Goal: Task Accomplishment & Management: Manage account settings

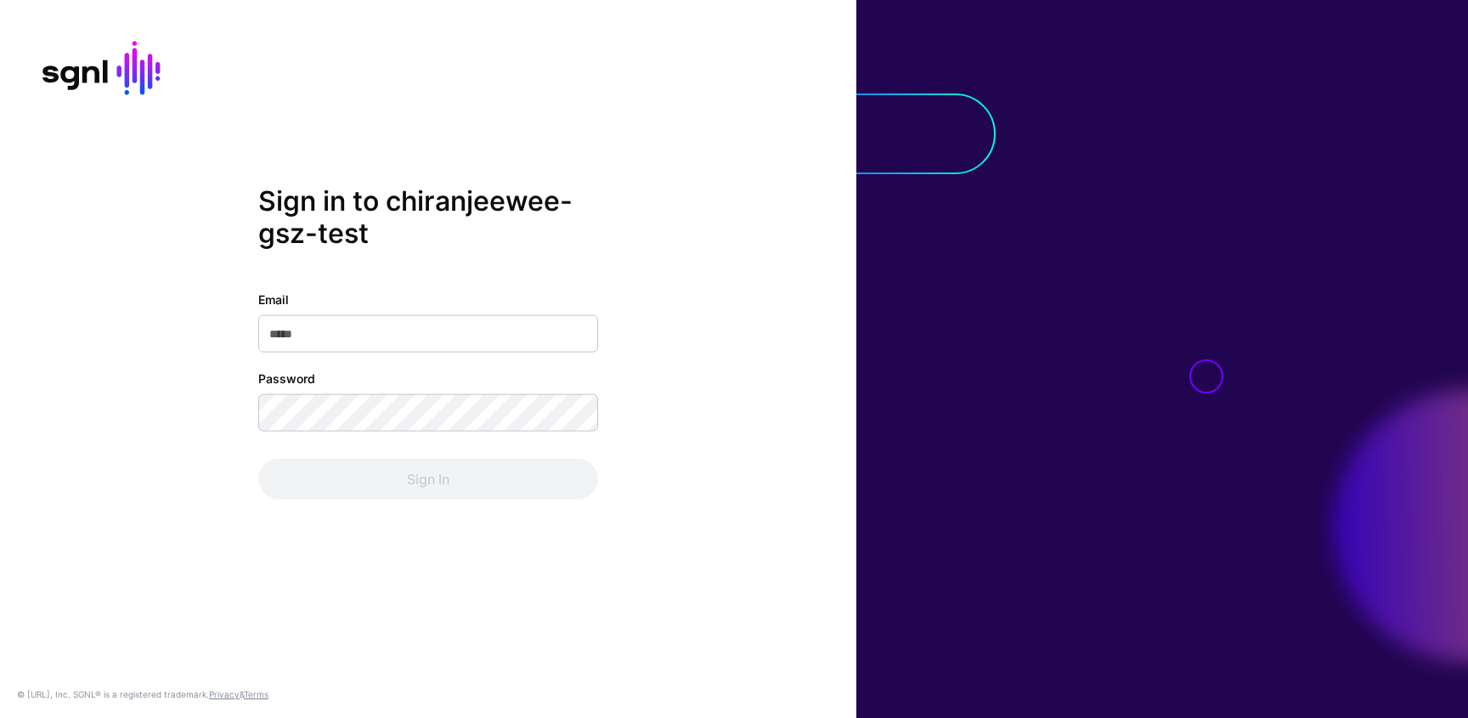
type input "**********"
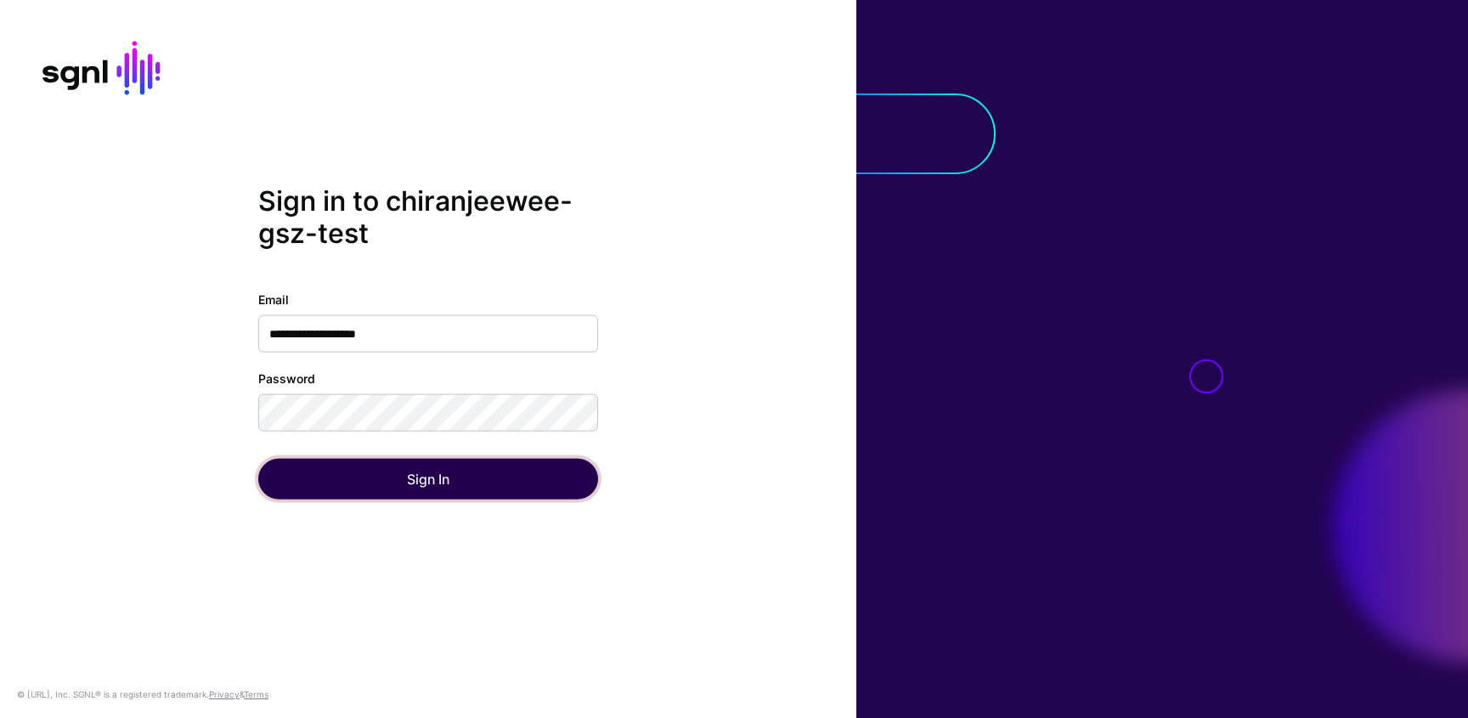
click at [449, 477] on button "Sign In" at bounding box center [428, 479] width 340 height 41
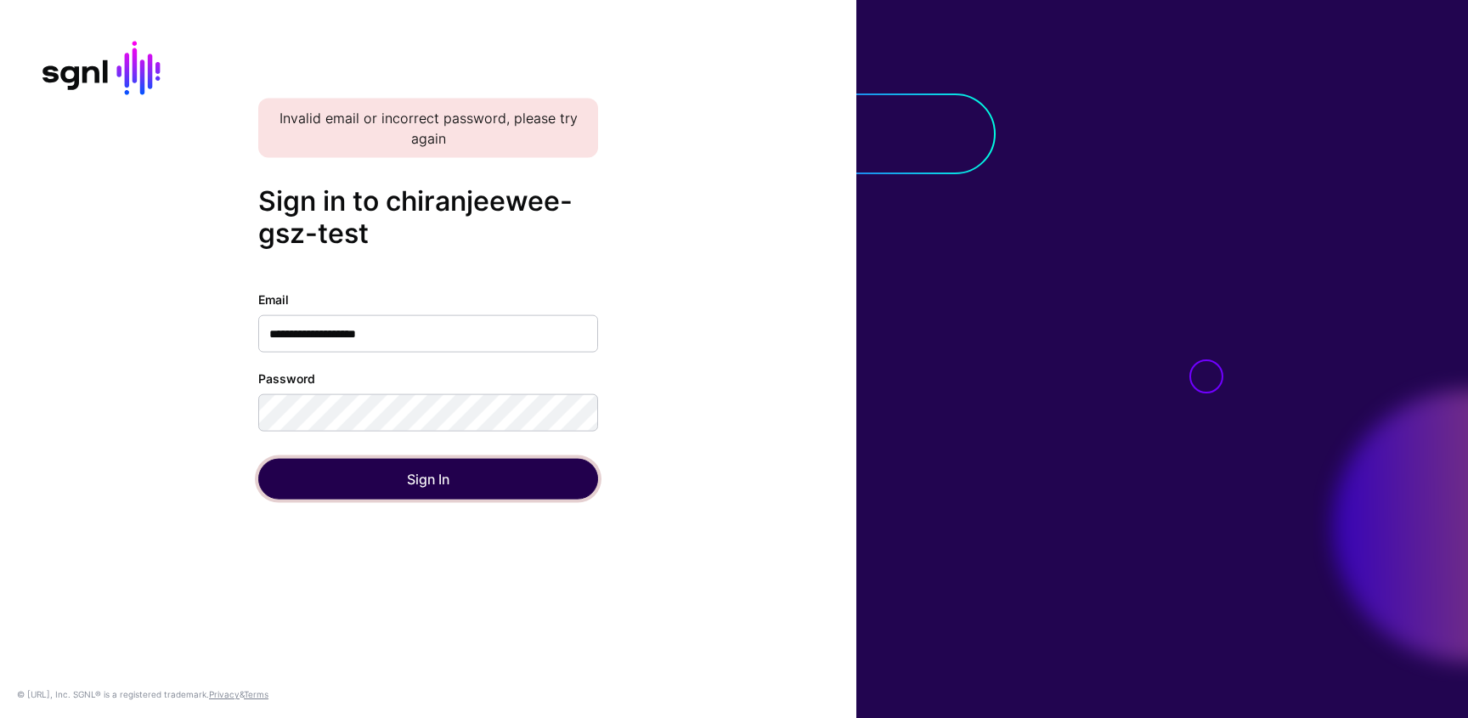
click at [279, 468] on button "Sign In" at bounding box center [428, 479] width 340 height 41
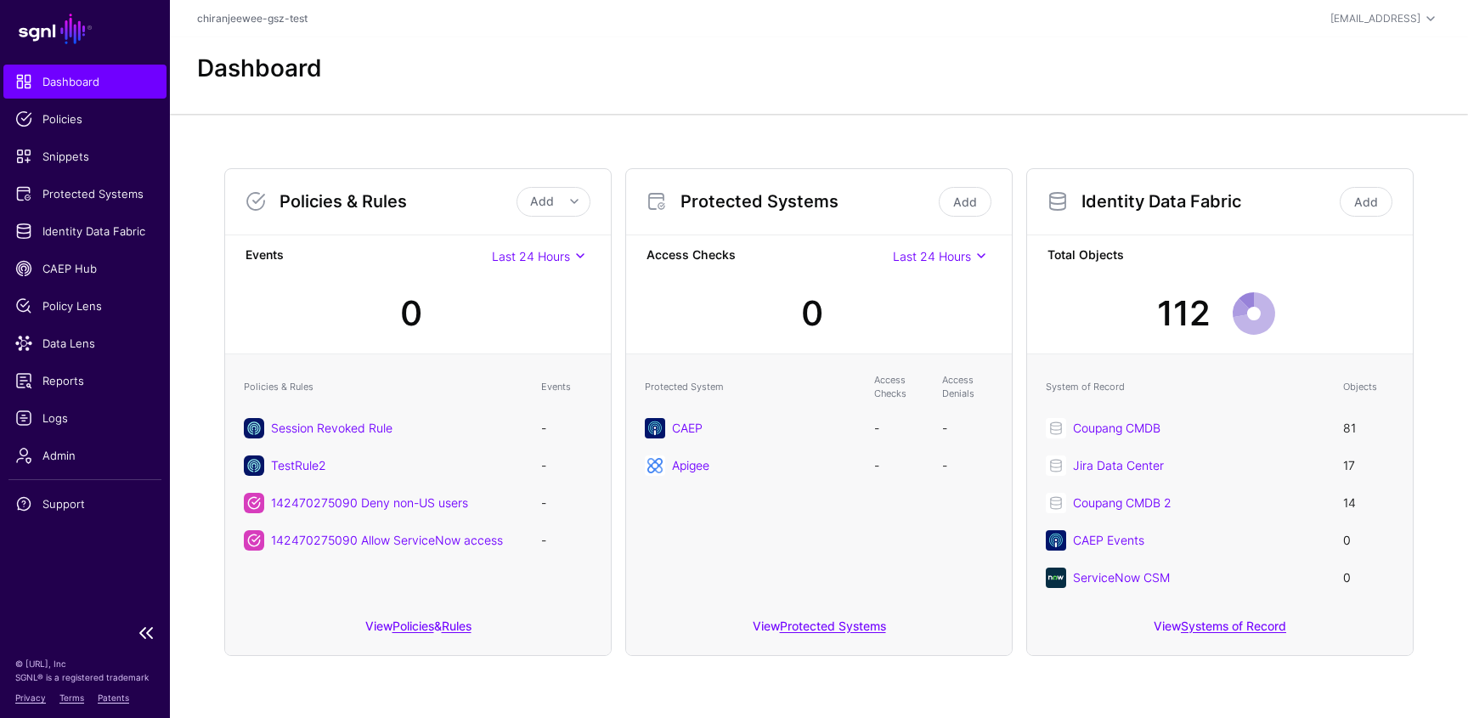
click at [86, 249] on ul "Dashboard Policies Snippets Protected Systems Identity Data Fabric CAEP Hub Pol…" at bounding box center [85, 340] width 170 height 550
click at [80, 243] on link "Identity Data Fabric" at bounding box center [84, 231] width 163 height 34
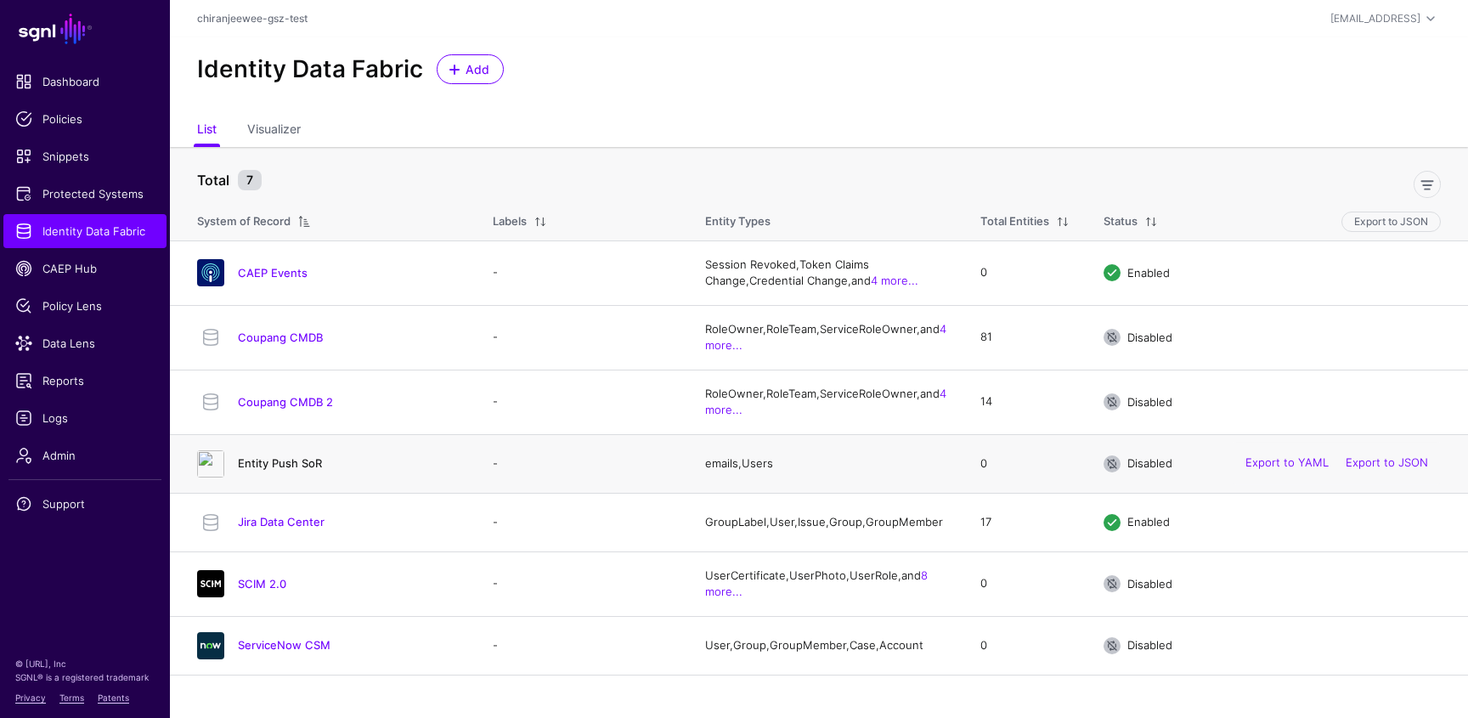
click at [281, 466] on link "Entity Push SoR" at bounding box center [280, 463] width 84 height 14
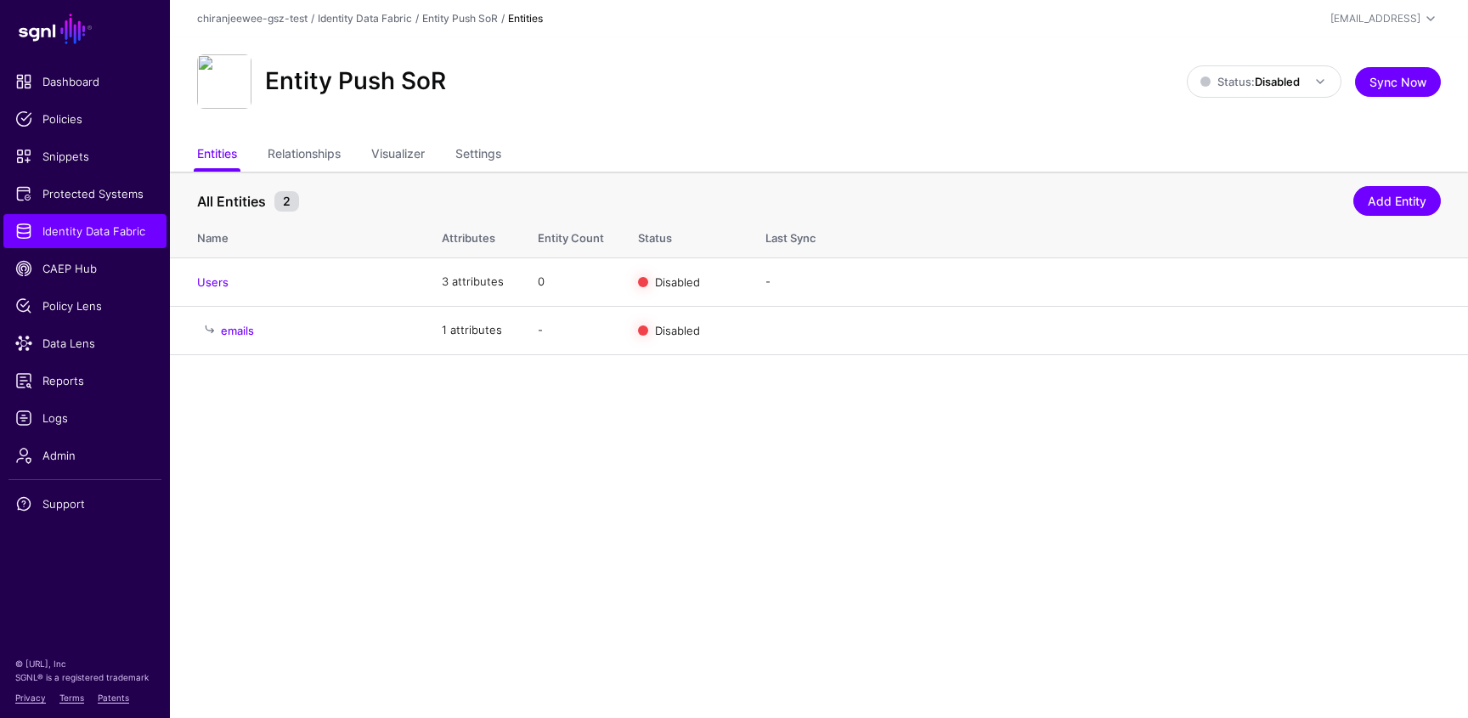
click at [484, 138] on div "Entity Push SoR Status: Disabled Enabled Syncing active for all configured enti…" at bounding box center [819, 88] width 1298 height 102
click at [484, 144] on link "Settings" at bounding box center [478, 155] width 46 height 32
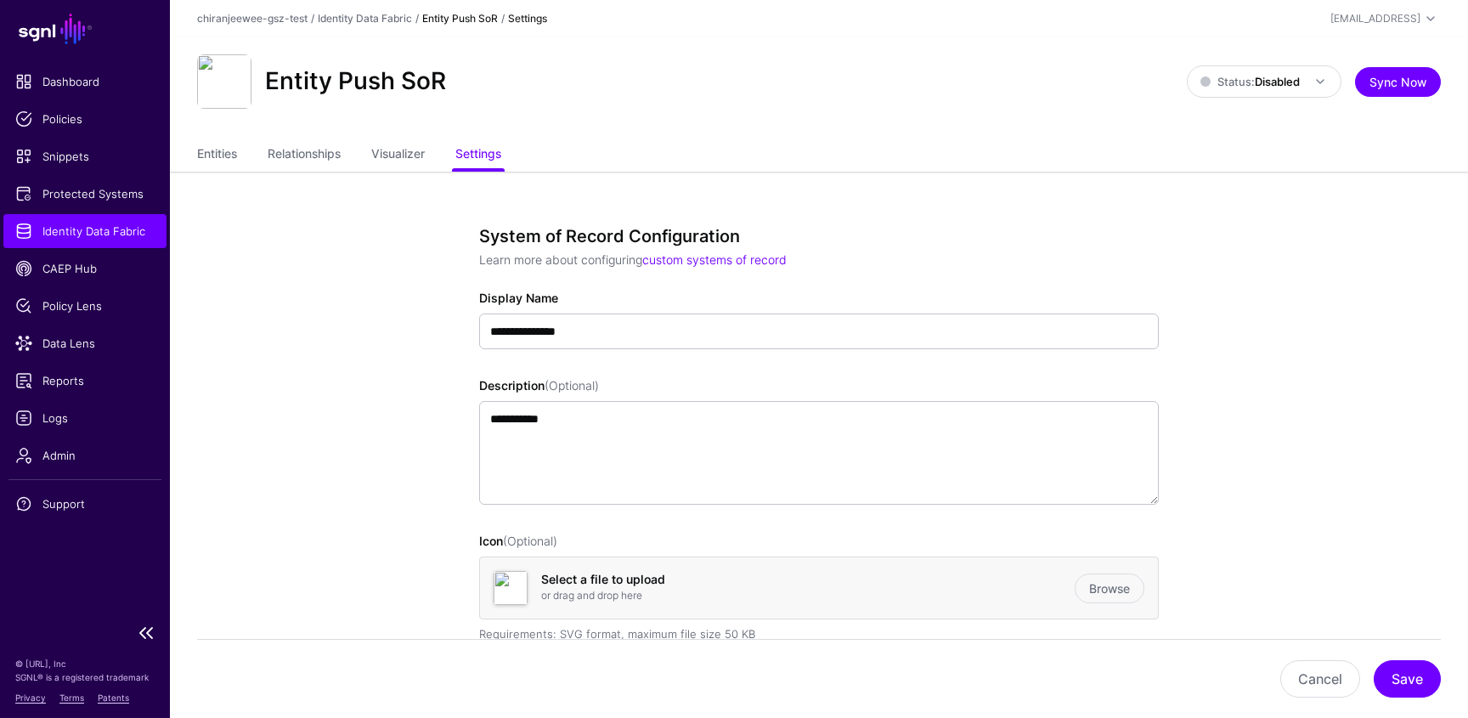
click at [136, 231] on span "Identity Data Fabric" at bounding box center [84, 231] width 139 height 17
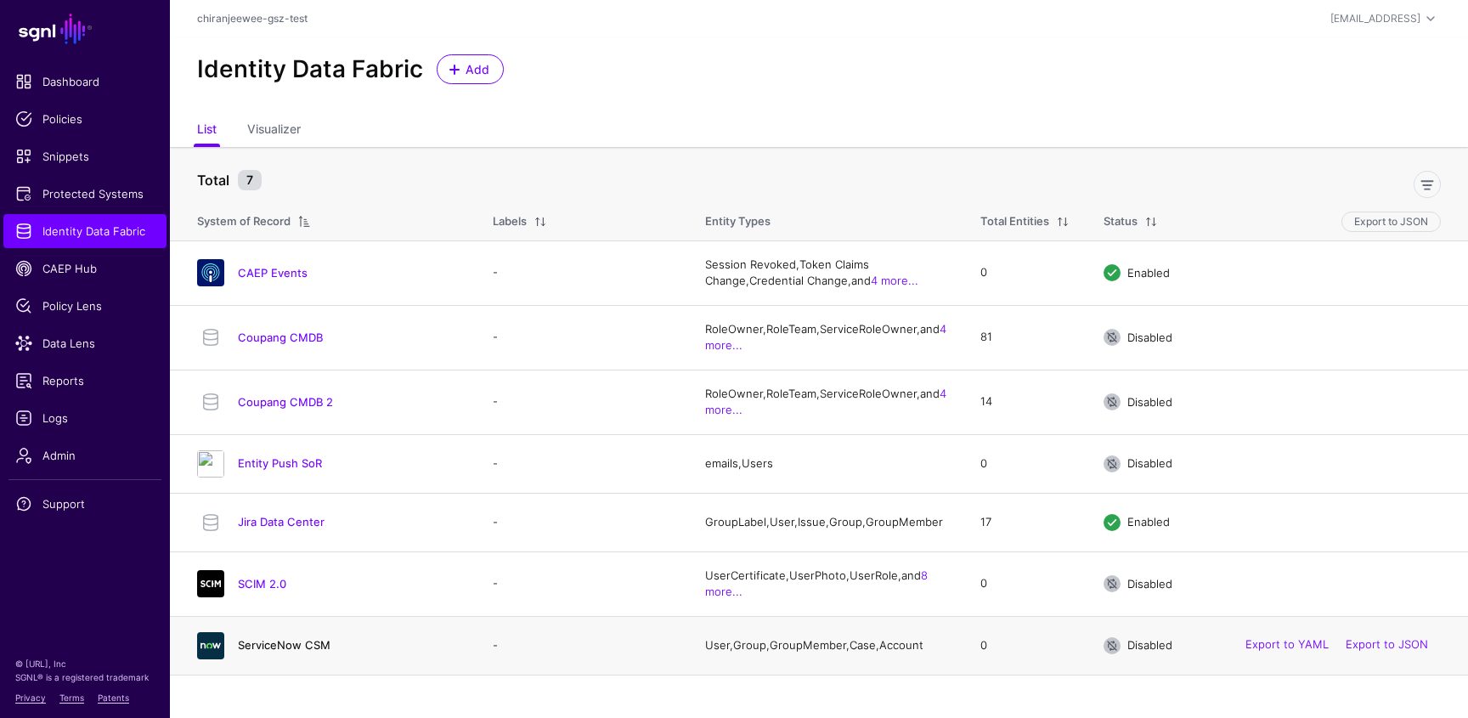
click at [295, 652] on link "ServiceNow CSM" at bounding box center [284, 645] width 93 height 14
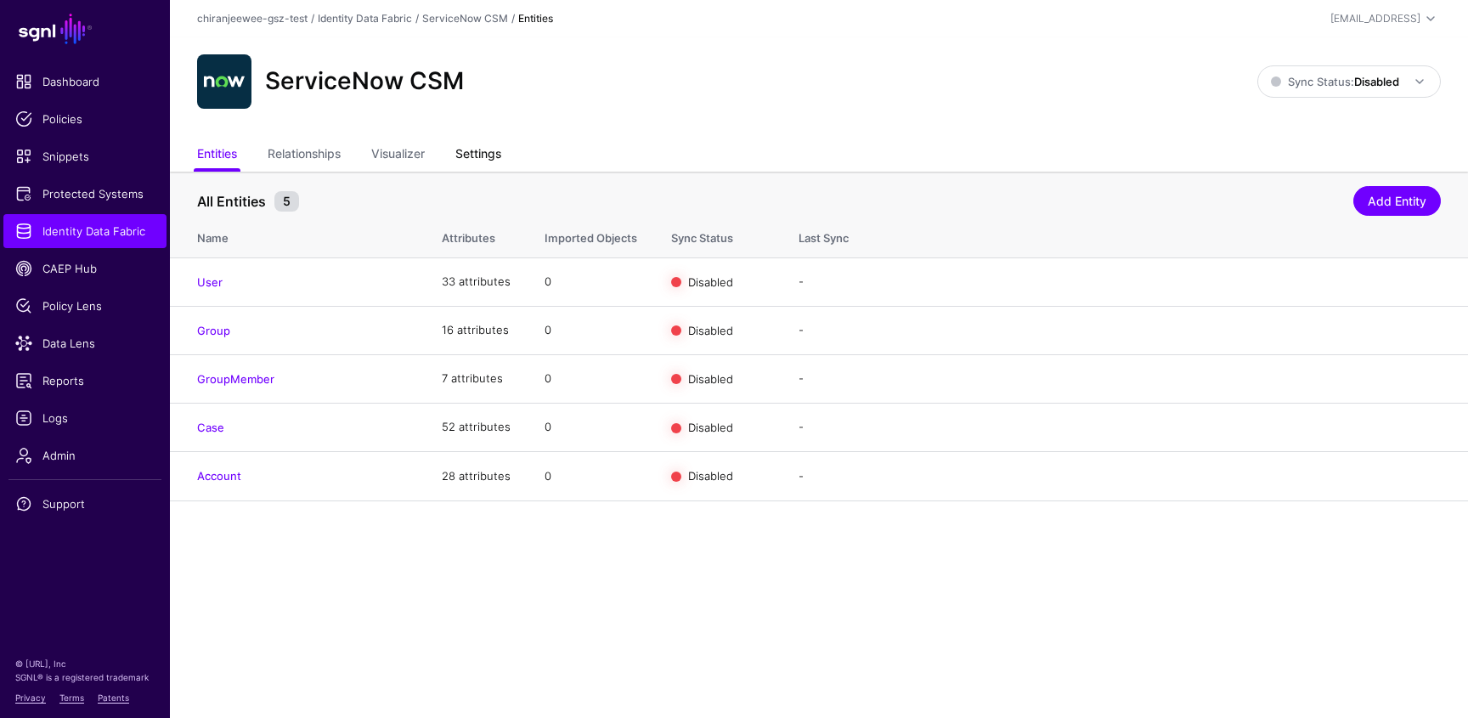
click at [492, 144] on link "Settings" at bounding box center [478, 155] width 46 height 32
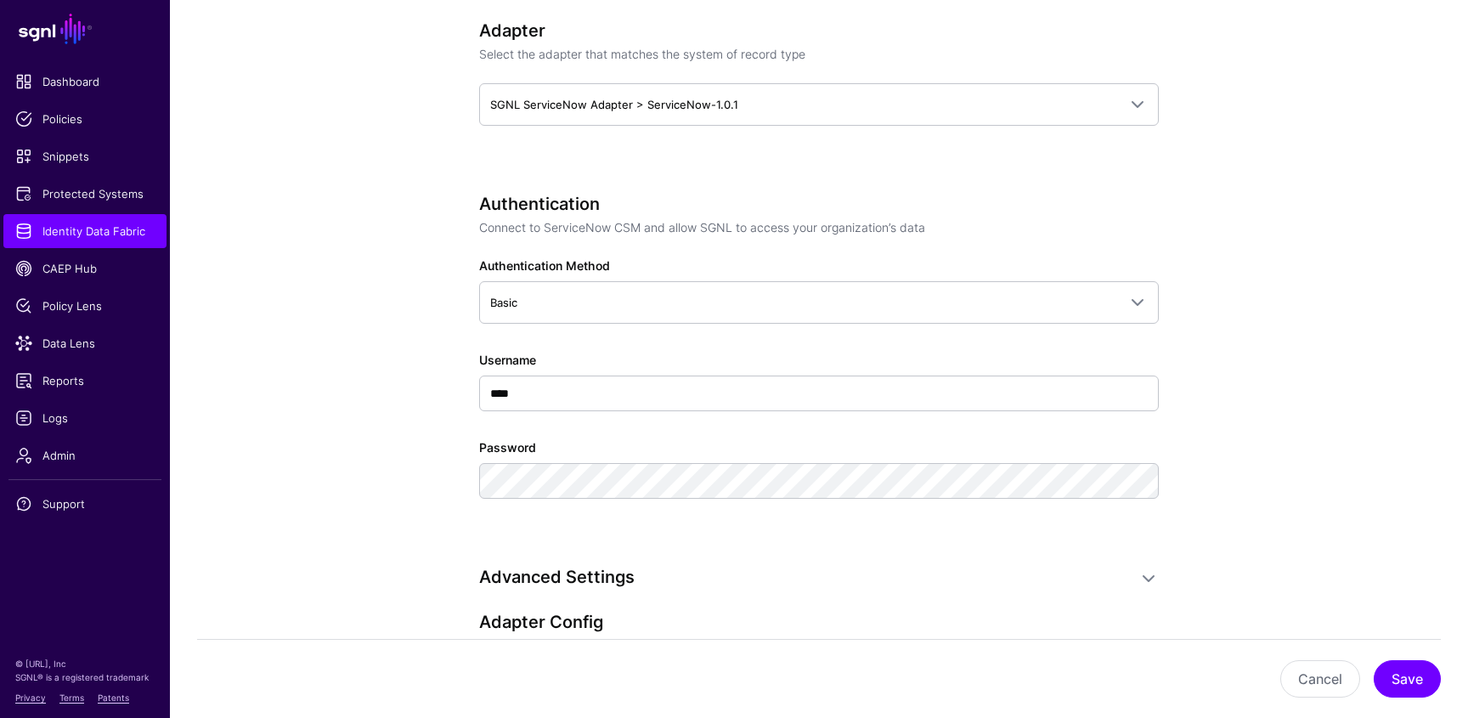
scroll to position [871, 0]
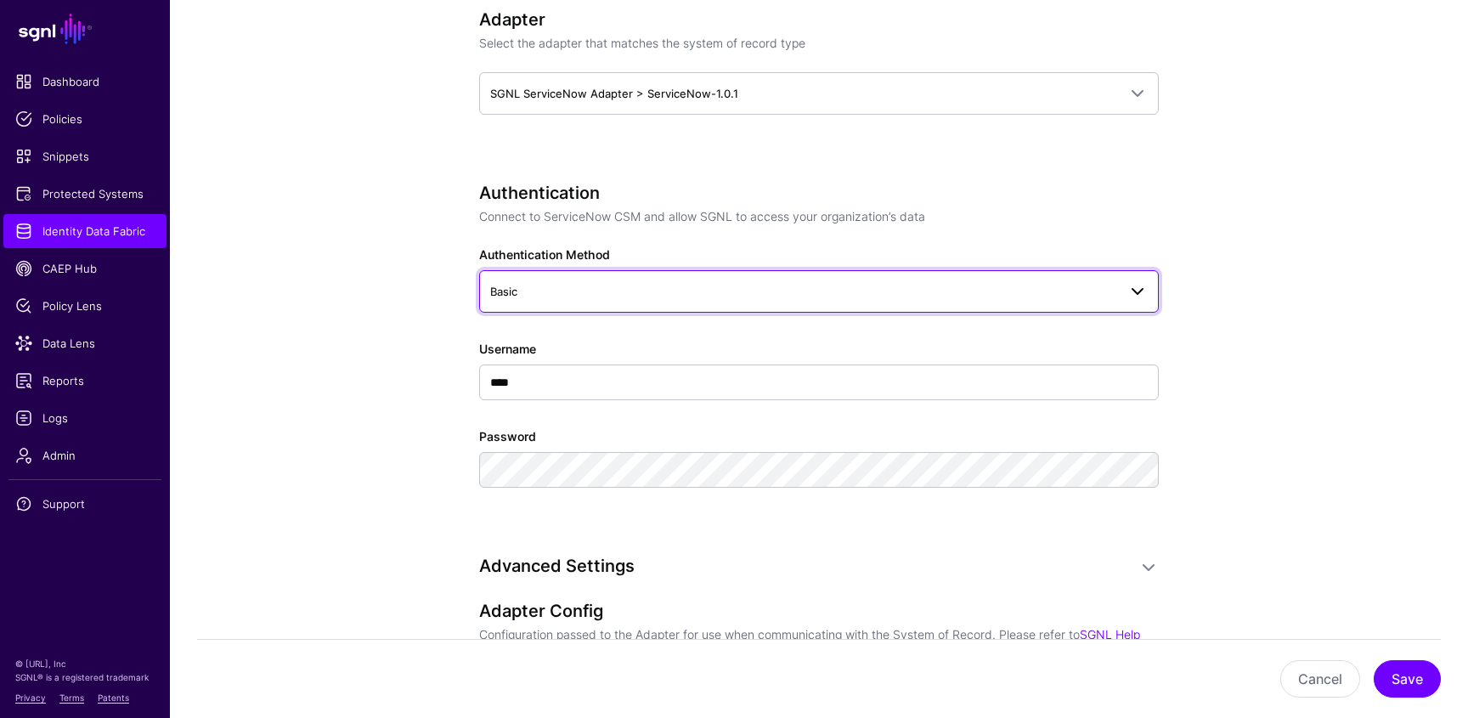
click at [582, 299] on span "Basic" at bounding box center [803, 291] width 627 height 19
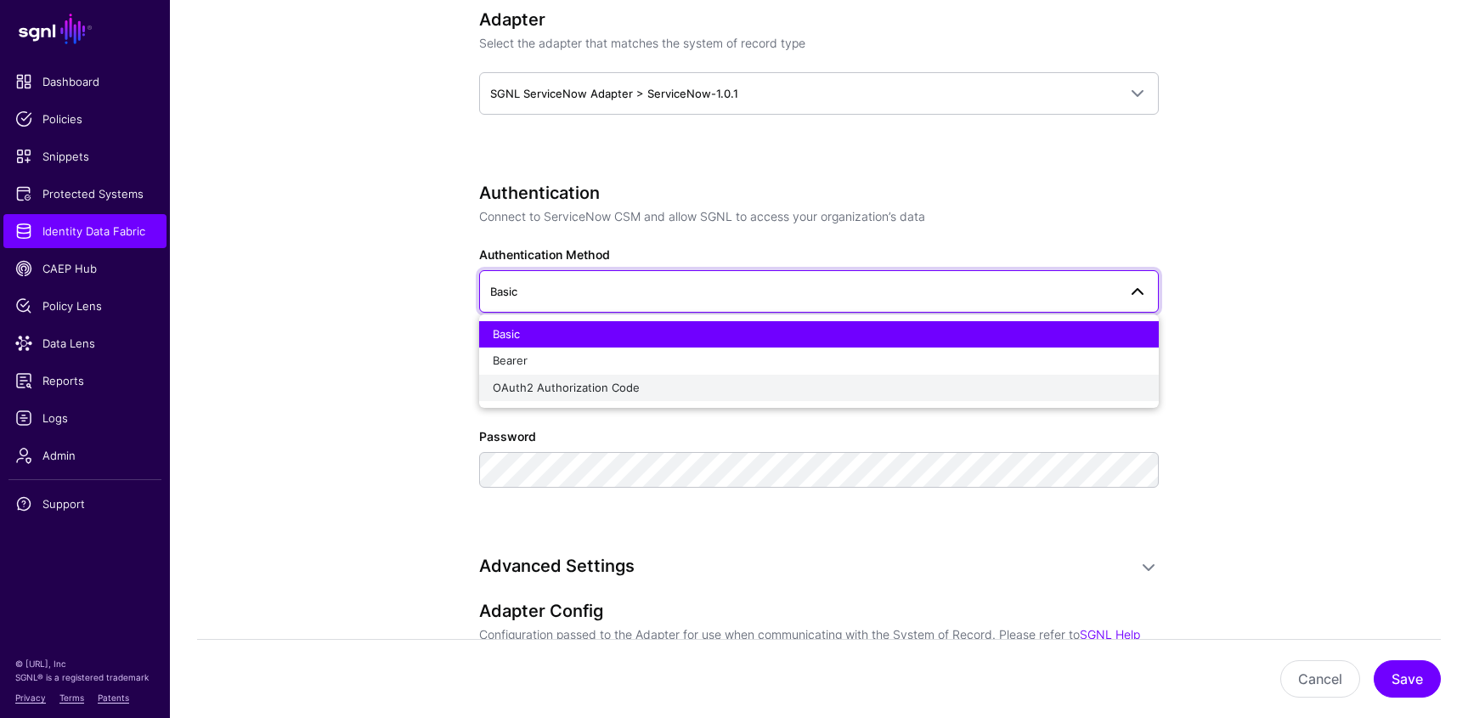
click at [505, 389] on span "OAuth2 Authorization Code" at bounding box center [566, 388] width 147 height 14
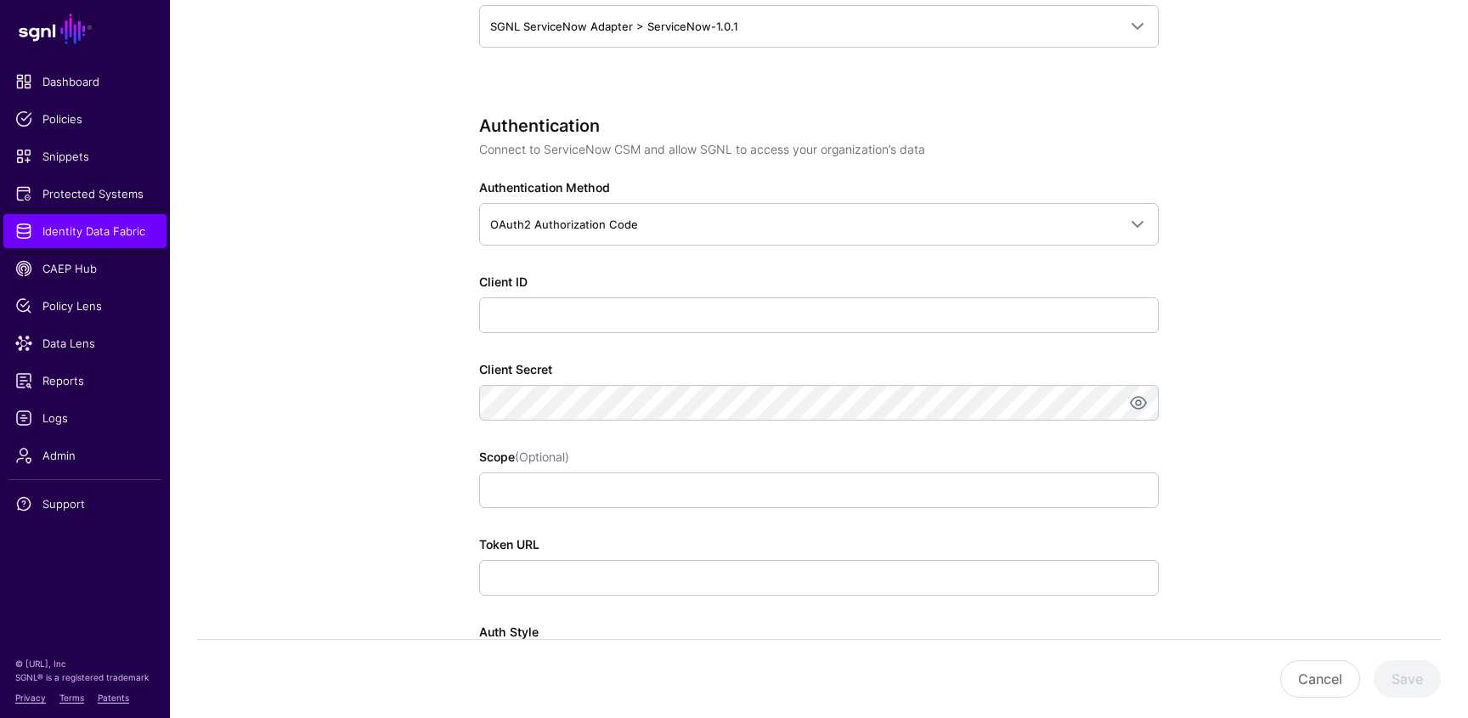
scroll to position [939, 0]
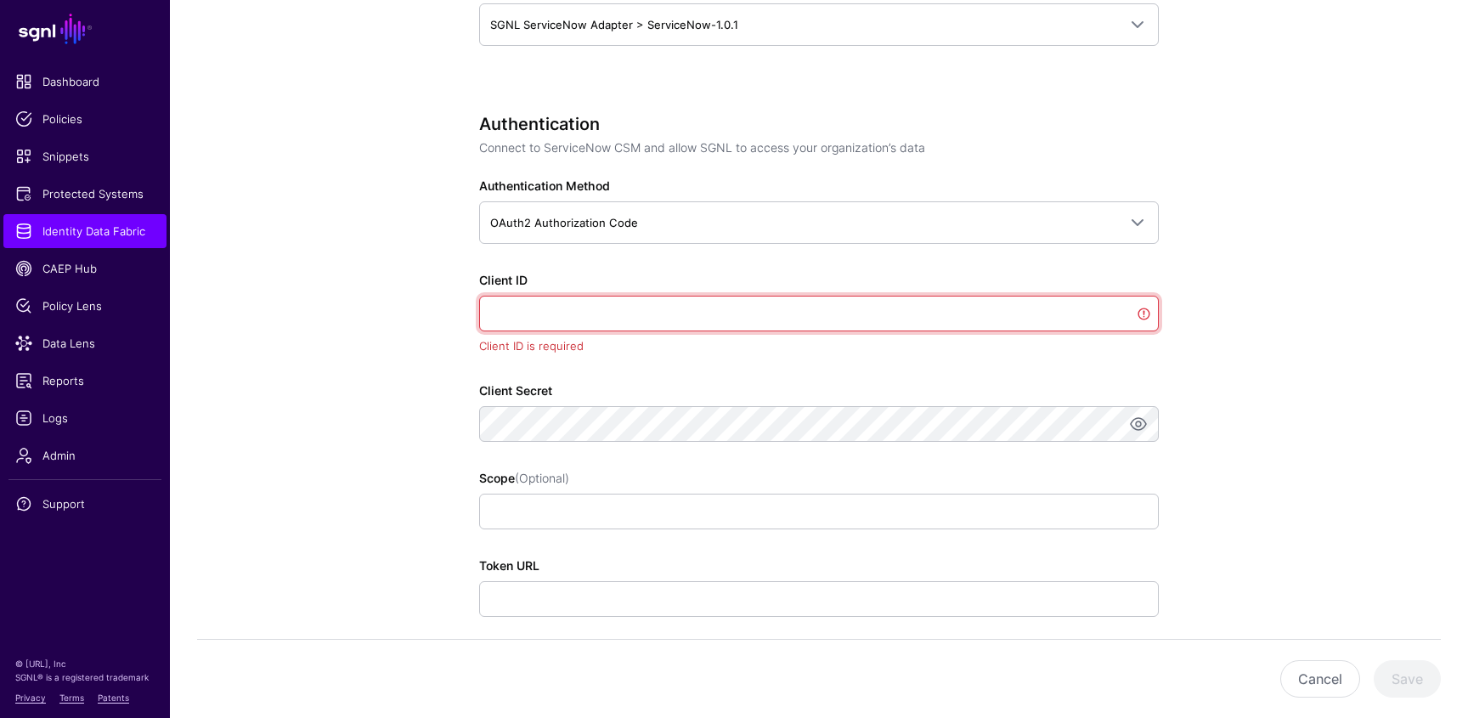
click at [532, 316] on input "Client ID" at bounding box center [819, 314] width 680 height 36
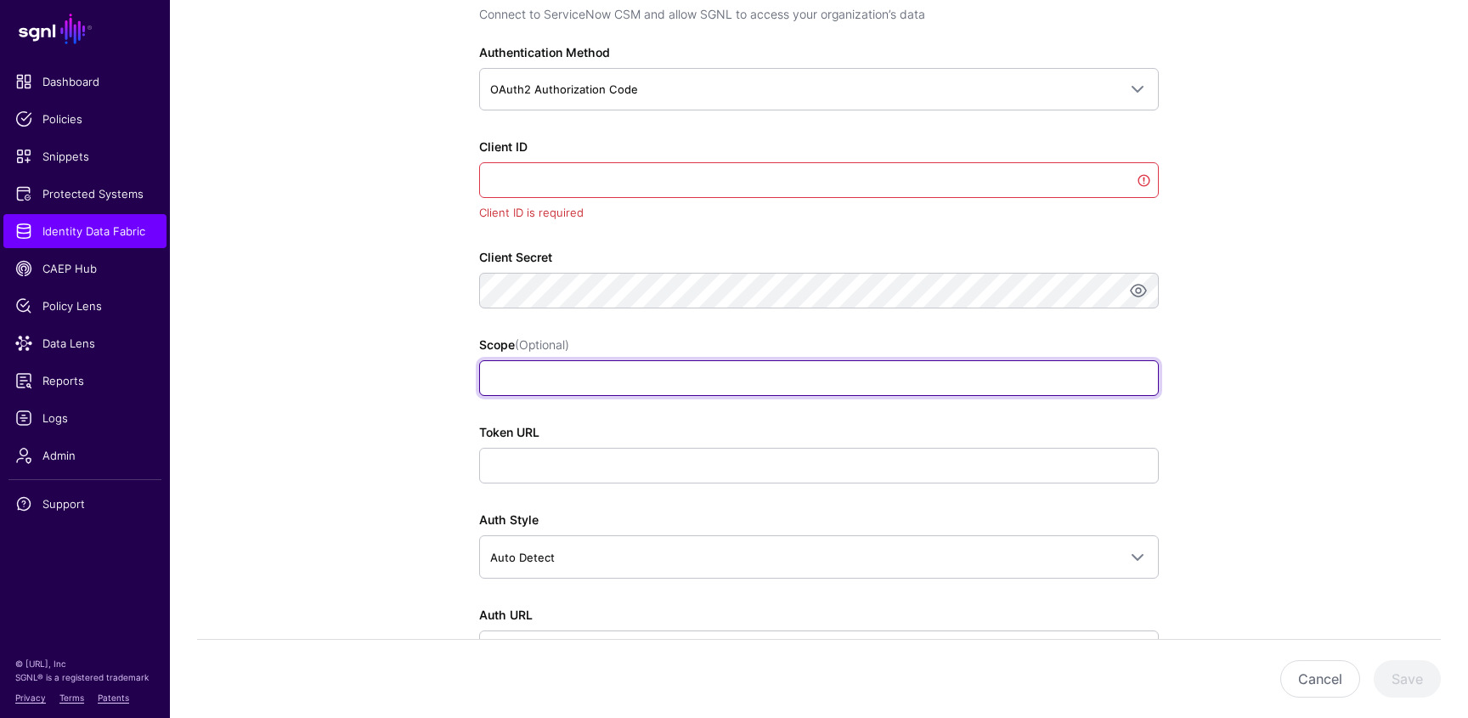
click at [510, 381] on input "Scope (Optional)" at bounding box center [819, 378] width 680 height 36
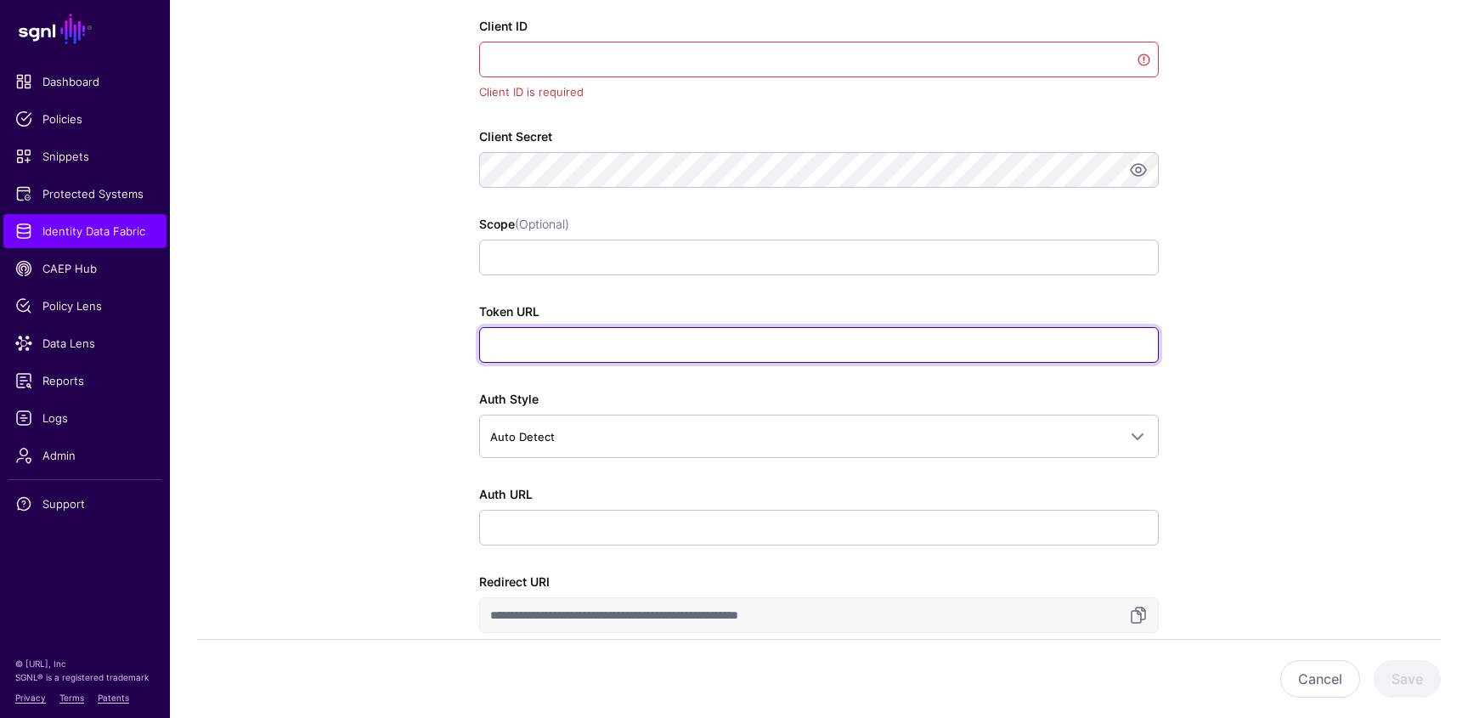
click at [522, 347] on input "Token URL" at bounding box center [819, 345] width 680 height 36
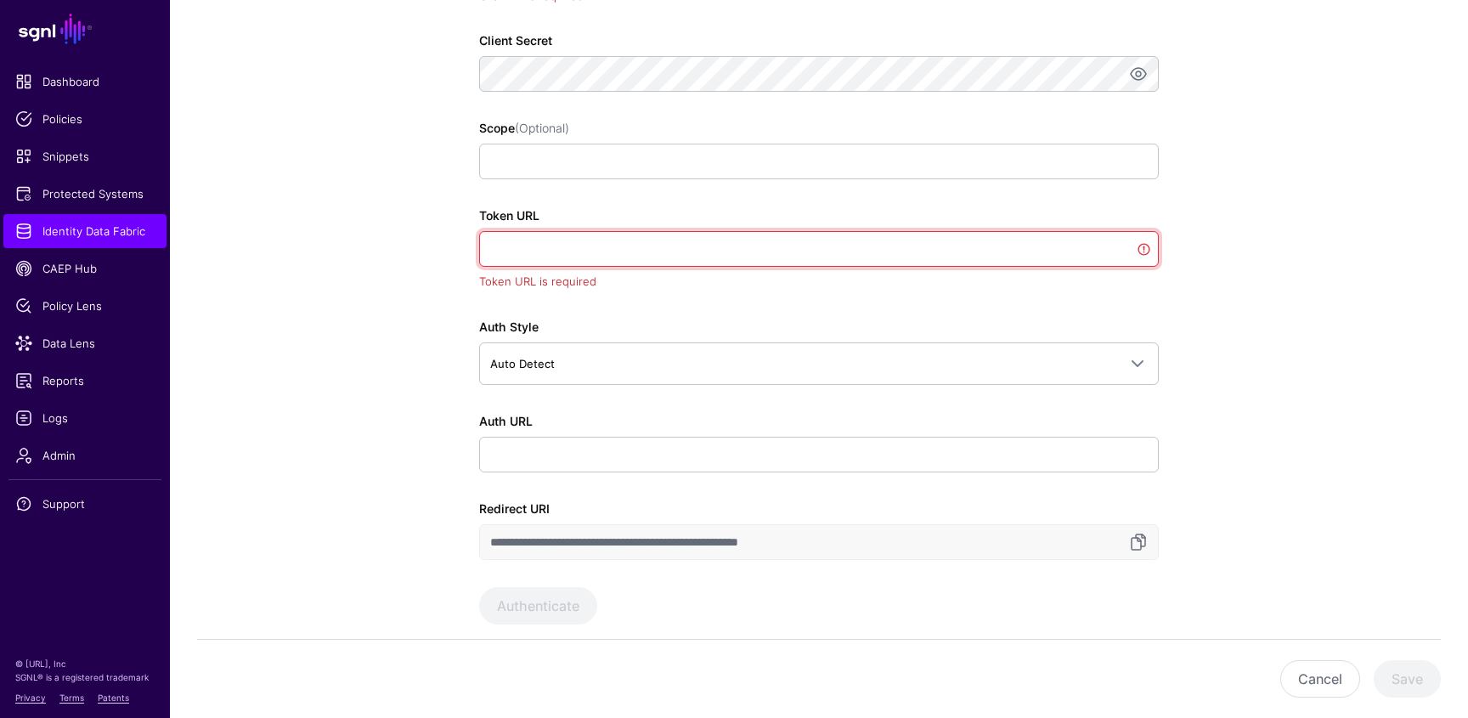
scroll to position [1292, 0]
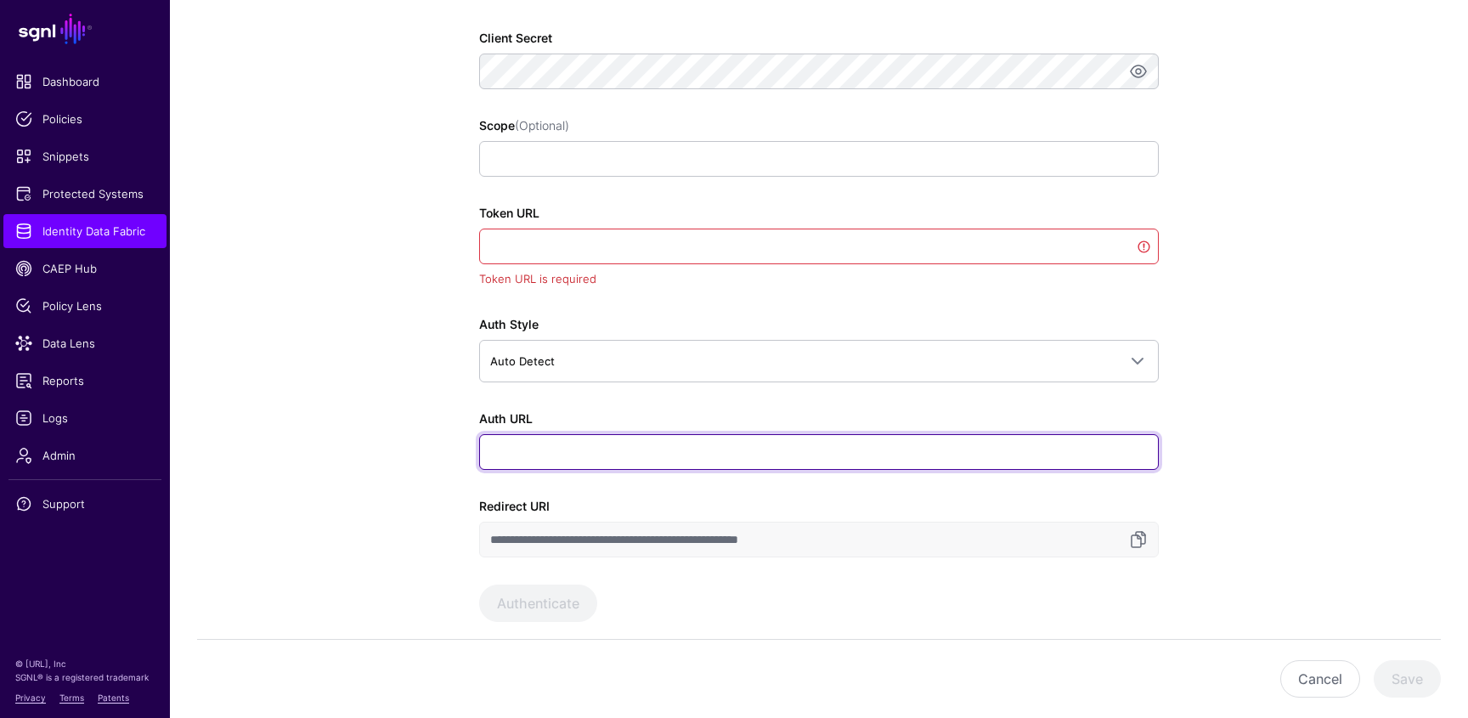
click at [524, 441] on input "Auth URL" at bounding box center [819, 452] width 680 height 36
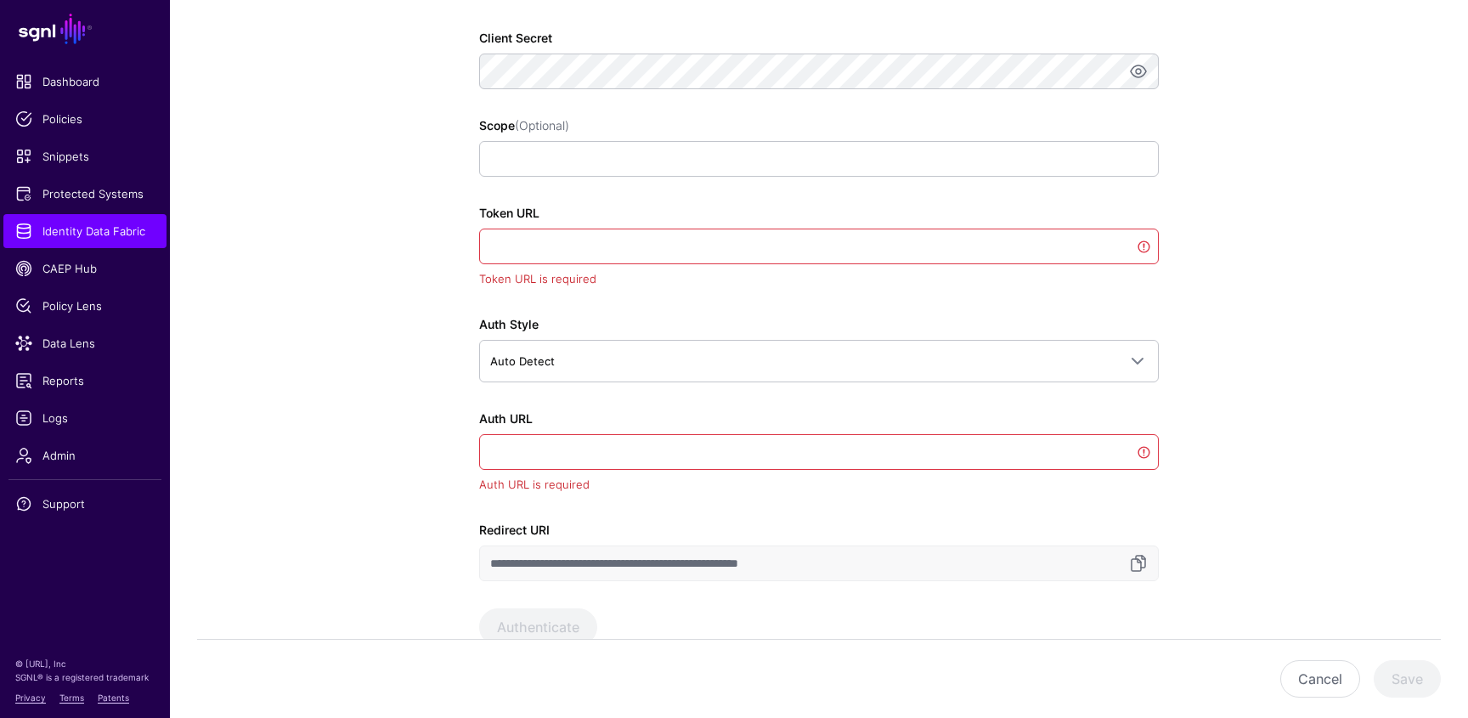
click at [398, 430] on app-datasources-details-form "**********" at bounding box center [819, 416] width 1298 height 3072
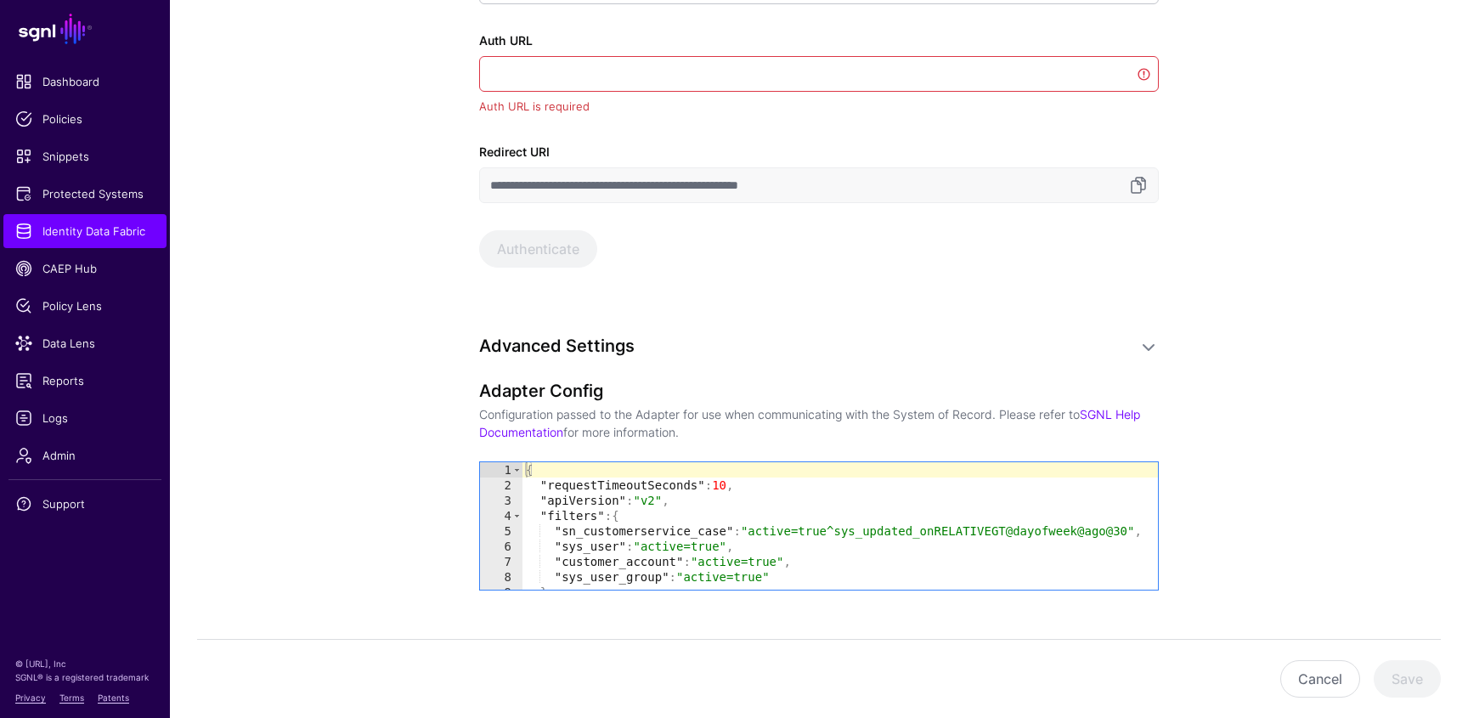
scroll to position [1695, 0]
